Goal: Information Seeking & Learning: Learn about a topic

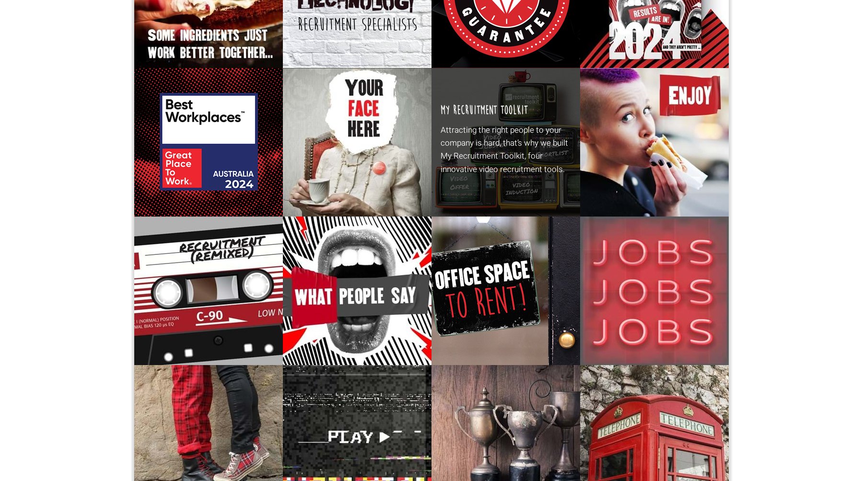
scroll to position [170, 0]
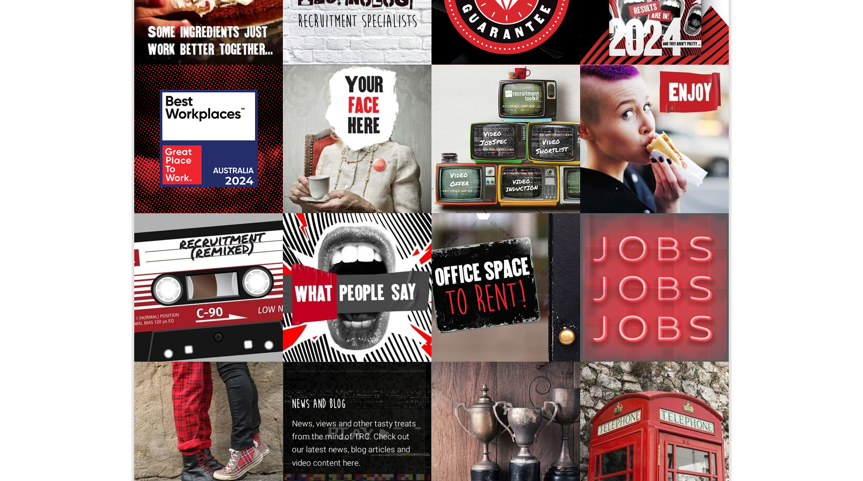
click at [337, 409] on h3 "News and Blog" at bounding box center [319, 404] width 54 height 15
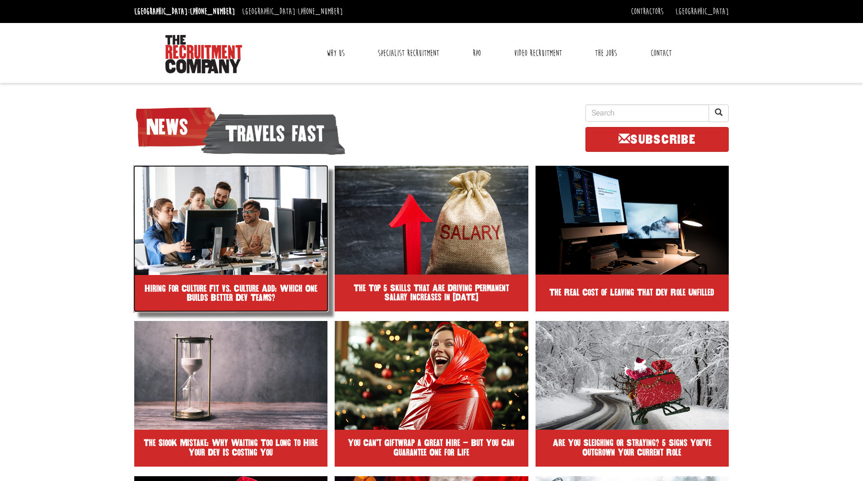
click at [251, 244] on img at bounding box center [231, 220] width 196 height 110
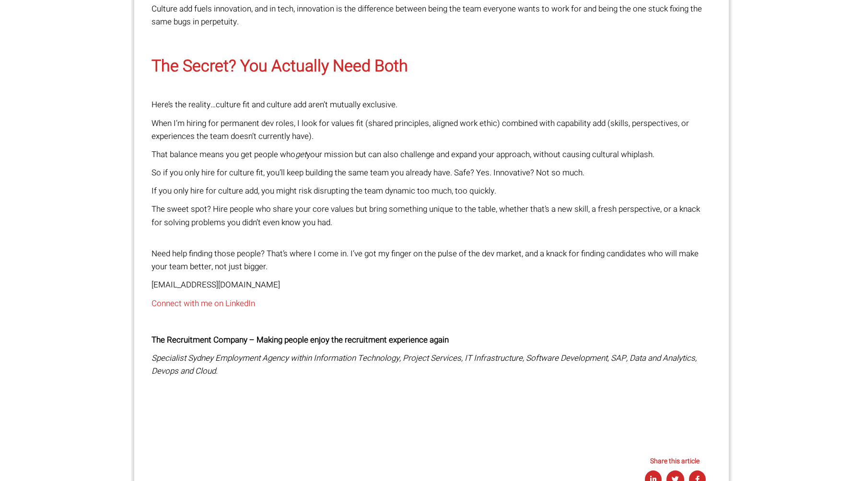
scroll to position [1160, 0]
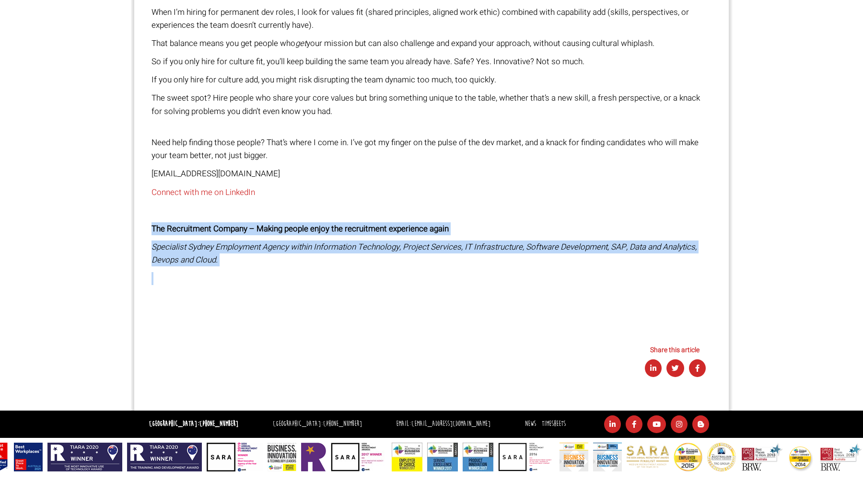
drag, startPoint x: 251, startPoint y: 275, endPoint x: 146, endPoint y: 230, distance: 114.2
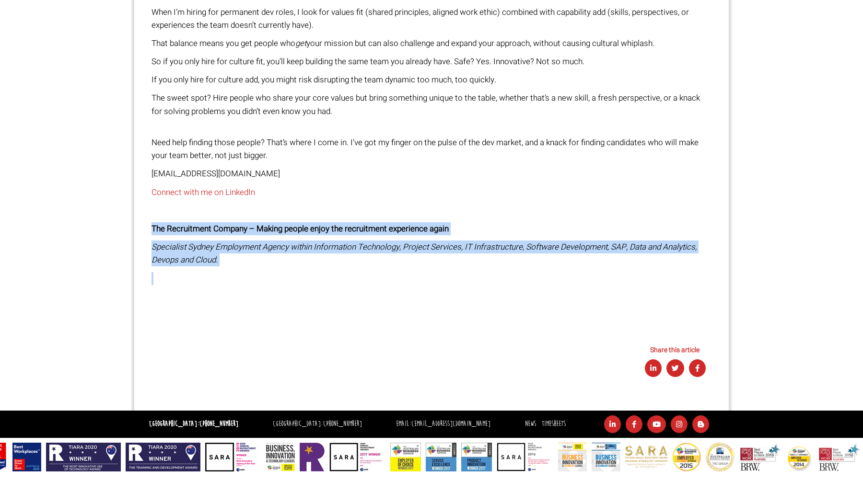
copy div "The Recruitment Company – Making people enjoy the recruitment experience again …"
